Goal: Task Accomplishment & Management: Use online tool/utility

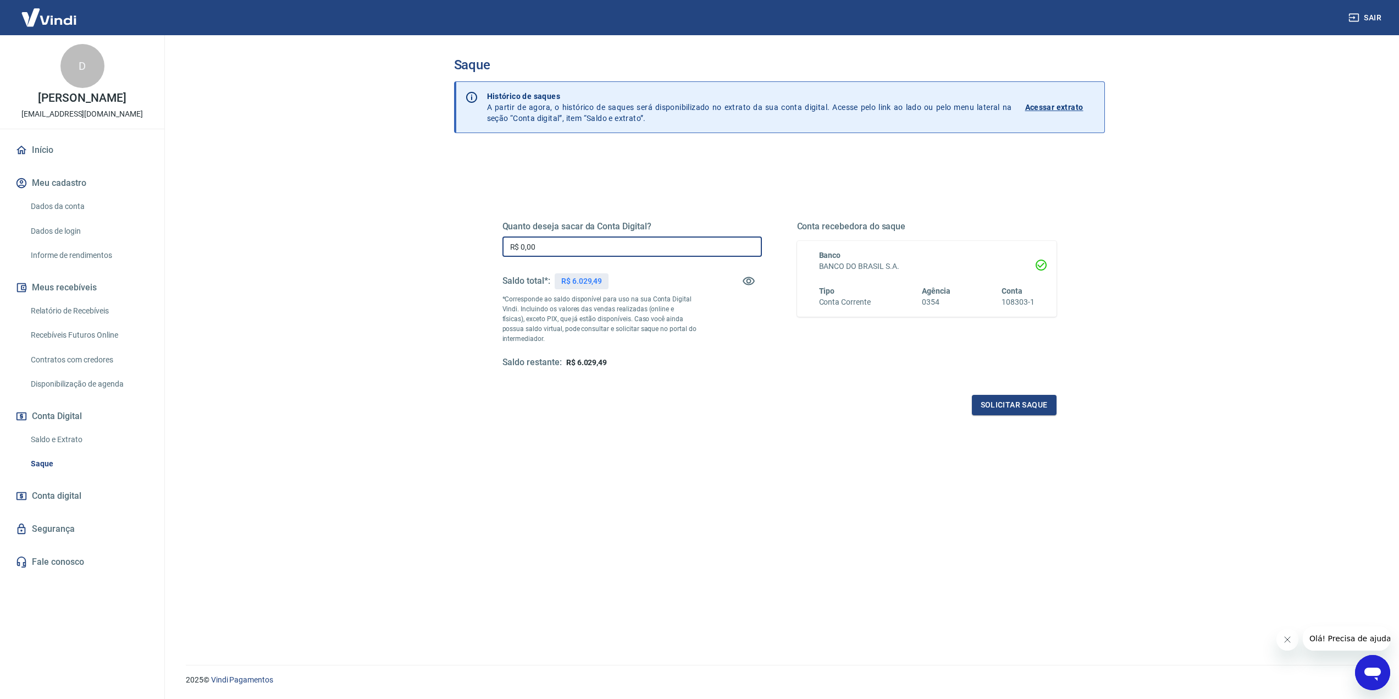
click at [584, 251] on input "R$ 0,00" at bounding box center [633, 246] width 260 height 20
type input "R$ 6.029,00"
click at [1039, 407] on button "Solicitar saque" at bounding box center [1014, 405] width 85 height 20
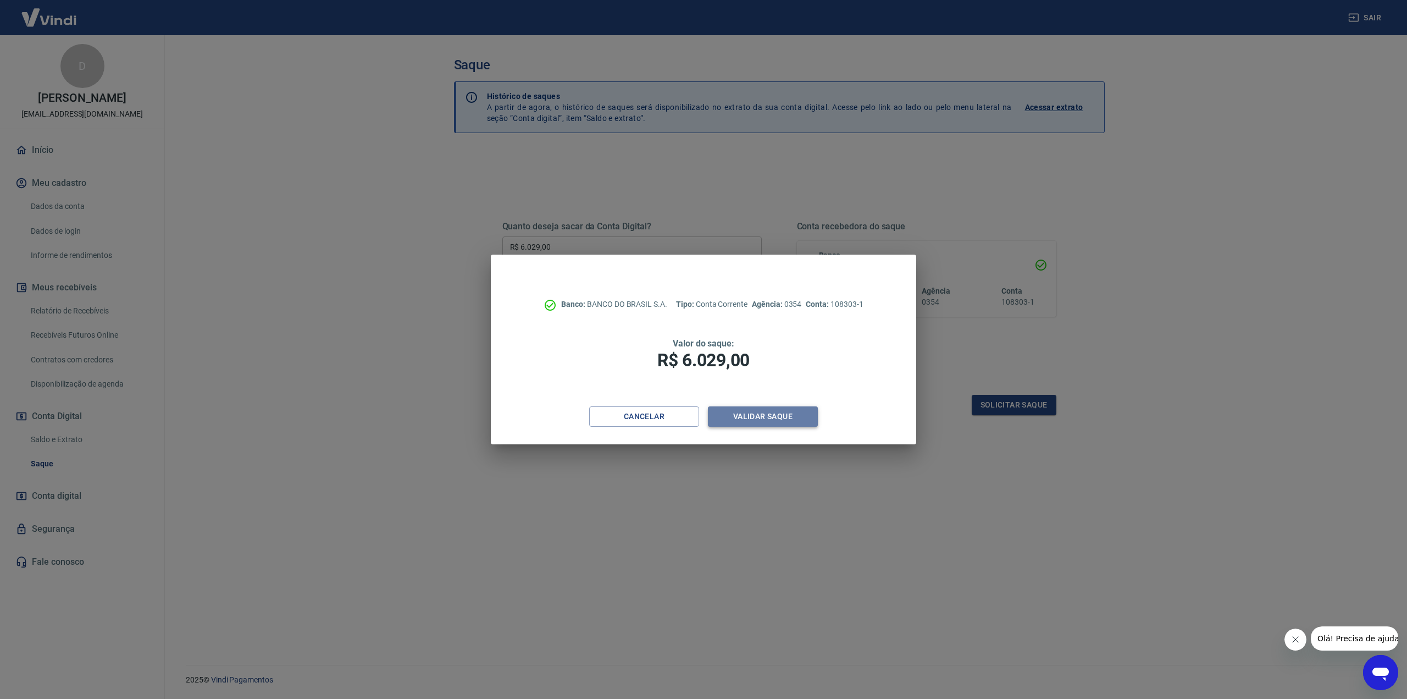
click at [752, 422] on button "Validar saque" at bounding box center [763, 416] width 110 height 20
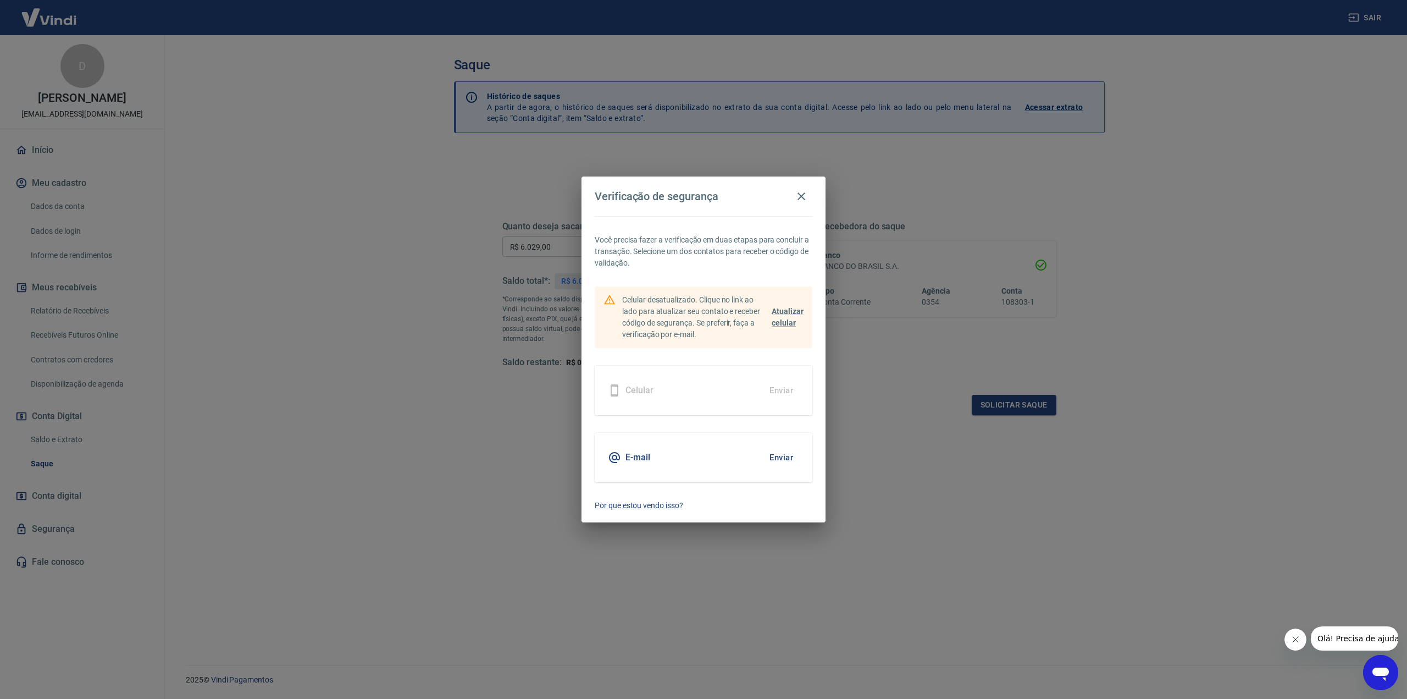
click at [782, 457] on button "Enviar" at bounding box center [782, 457] width 36 height 23
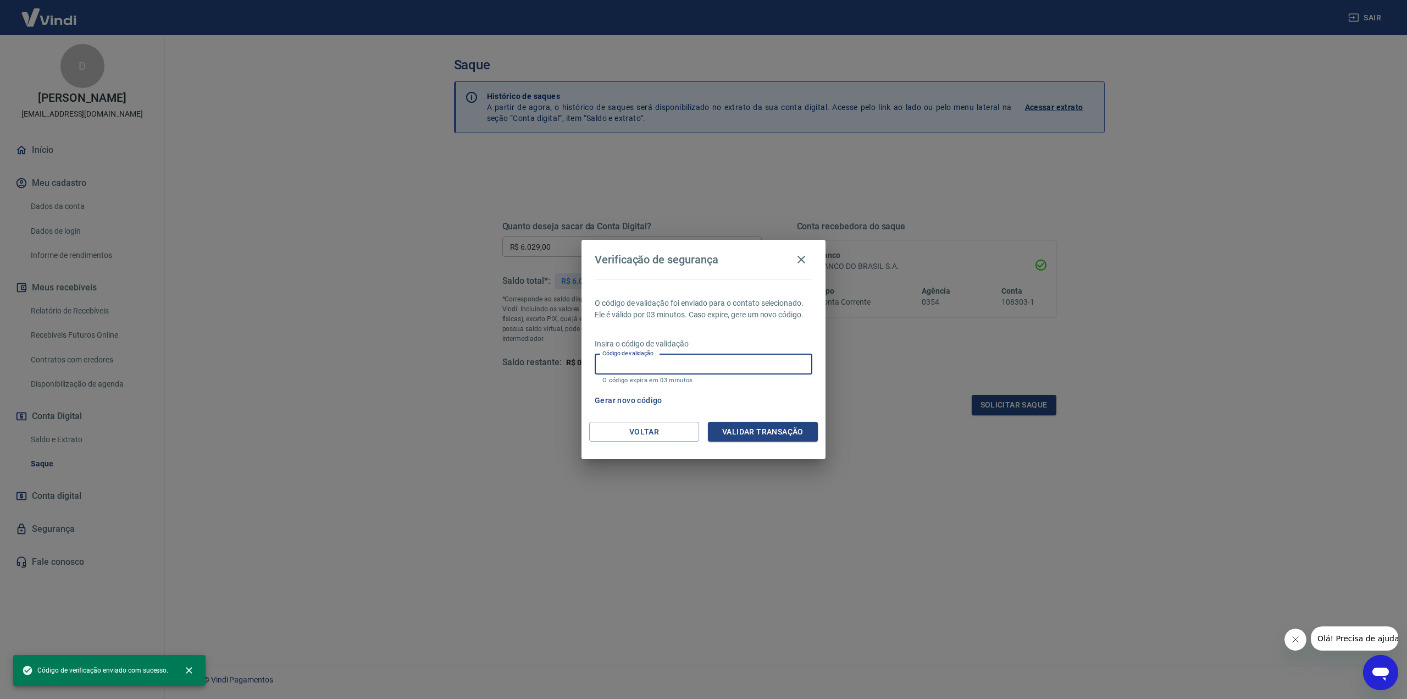
click at [687, 367] on input "Código de validação" at bounding box center [704, 364] width 218 height 20
click at [685, 363] on input "Código de validação" at bounding box center [704, 364] width 218 height 20
paste input "952659"
type input "952659"
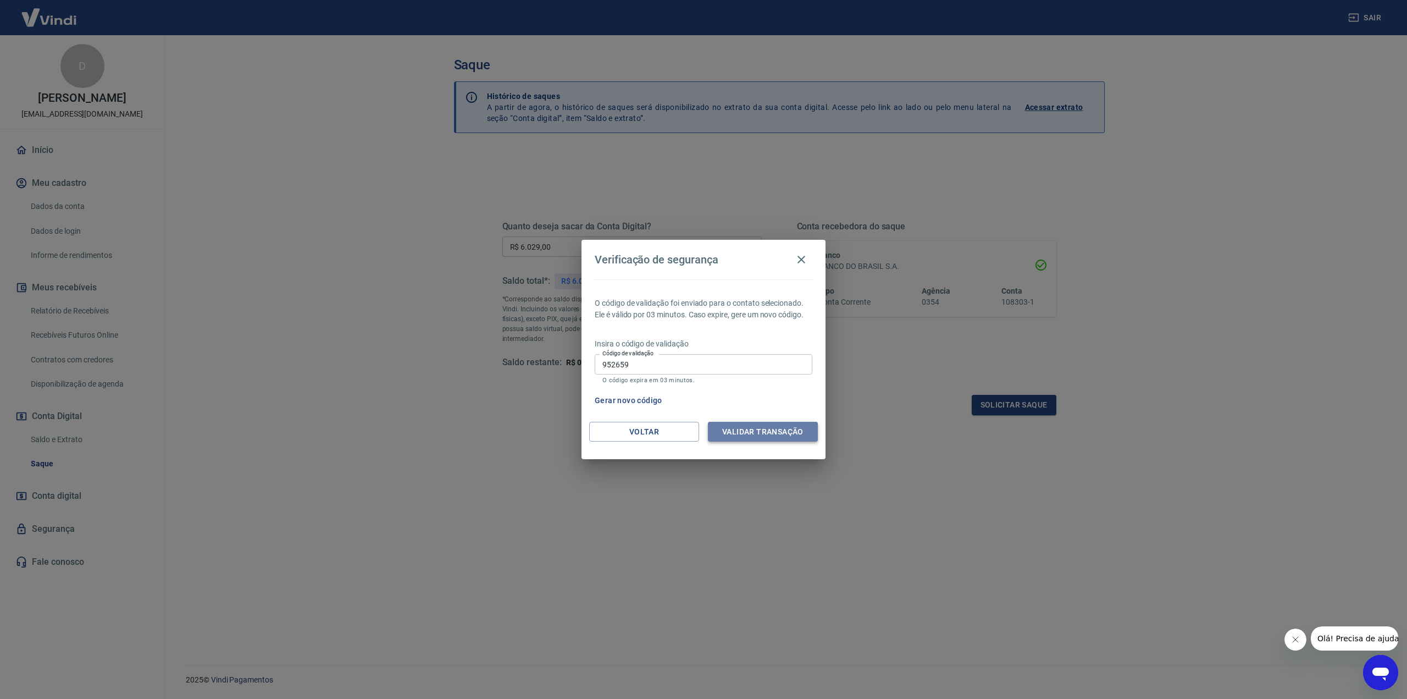
click at [753, 432] on button "Validar transação" at bounding box center [763, 432] width 110 height 20
